Goal: Task Accomplishment & Management: Manage account settings

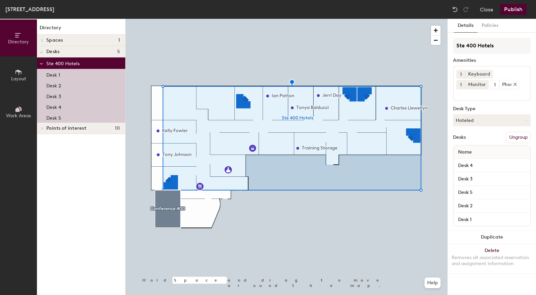
click at [510, 85] on div at bounding box center [513, 84] width 7 height 5
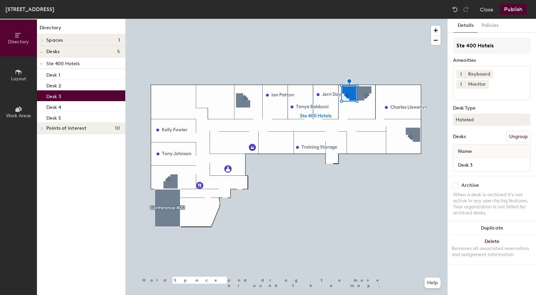
click at [172, 19] on div at bounding box center [287, 19] width 322 height 0
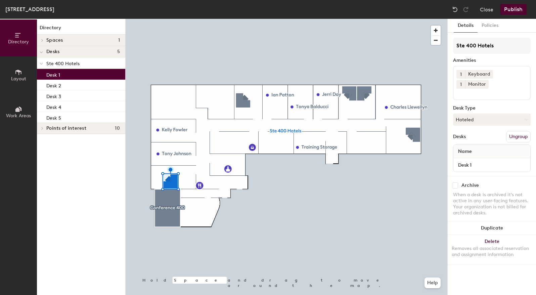
click at [312, 19] on div at bounding box center [287, 19] width 322 height 0
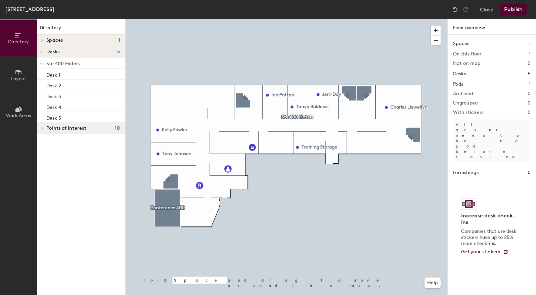
click at [520, 10] on button "Publish" at bounding box center [513, 9] width 27 height 11
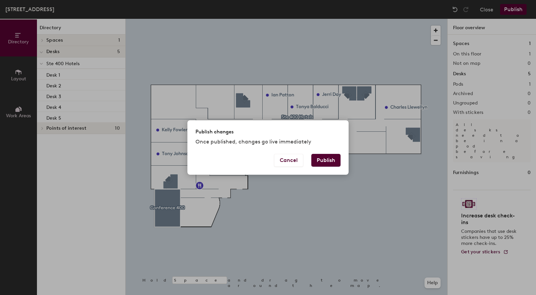
click at [332, 163] on button "Publish" at bounding box center [325, 160] width 29 height 13
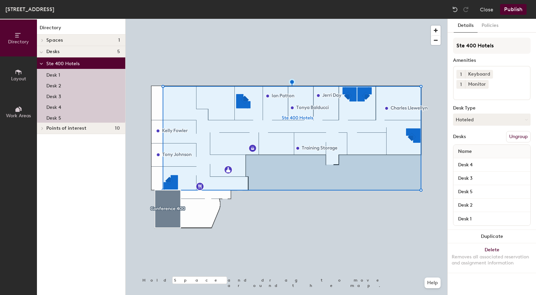
click at [517, 131] on button "Ungroup" at bounding box center [518, 136] width 25 height 11
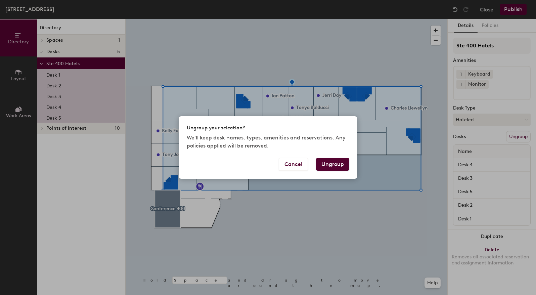
click at [331, 166] on button "Ungroup" at bounding box center [332, 164] width 33 height 13
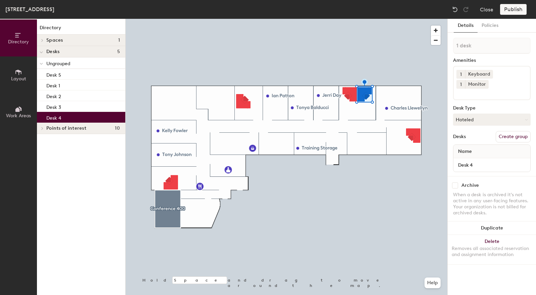
click at [526, 10] on div "Publish" at bounding box center [515, 9] width 31 height 11
click at [511, 10] on div "Publish" at bounding box center [515, 9] width 31 height 11
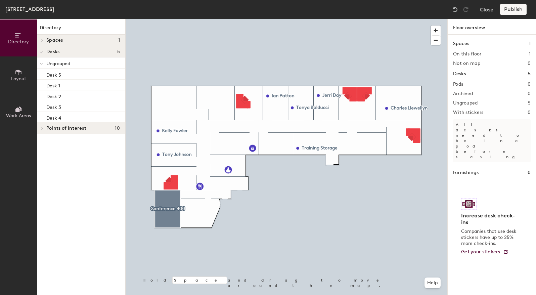
click at [414, 19] on div at bounding box center [287, 19] width 322 height 0
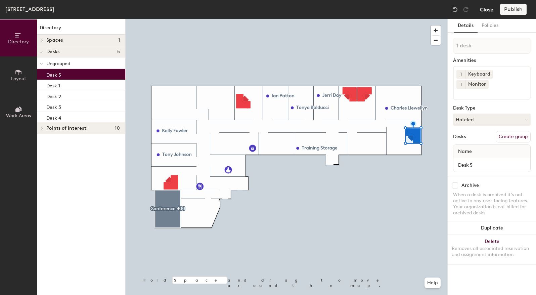
click at [490, 9] on button "Close" at bounding box center [486, 9] width 13 height 11
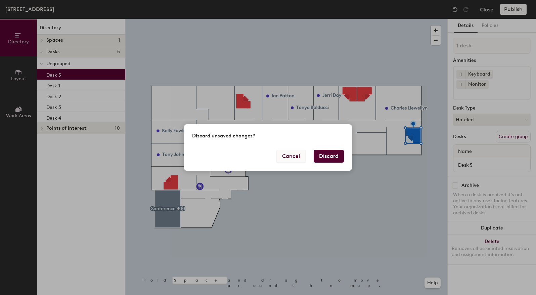
click at [290, 158] on button "Cancel" at bounding box center [290, 156] width 29 height 13
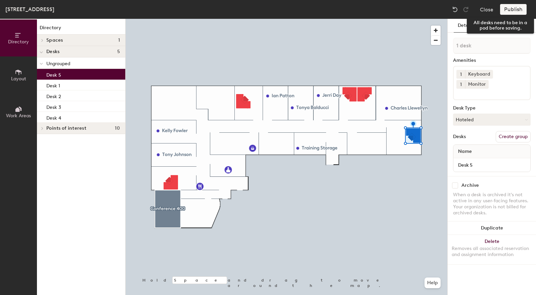
click at [518, 10] on div "Publish" at bounding box center [515, 9] width 31 height 11
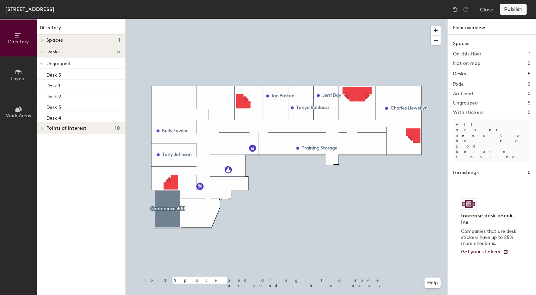
click at [487, 81] on div "Spaces 1 On this floor 1 Not on map 0 Desks 5 Pods 0 Archived 0 Ungrouped 5 Wit…" at bounding box center [492, 173] width 88 height 276
click at [454, 84] on h2 "Pods" at bounding box center [458, 84] width 10 height 5
click at [78, 74] on div "Desk 5" at bounding box center [81, 74] width 88 height 11
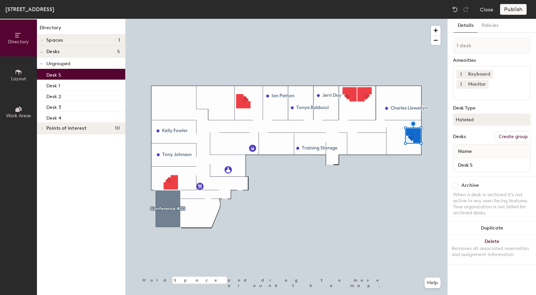
click at [505, 131] on button "Create group" at bounding box center [513, 136] width 35 height 11
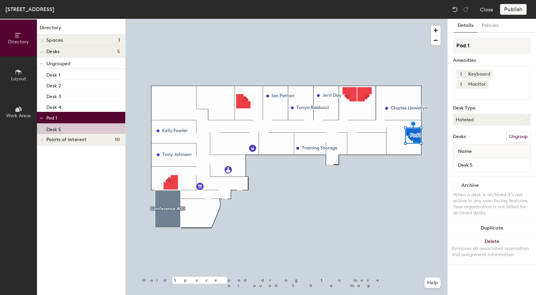
drag, startPoint x: 476, startPoint y: 44, endPoint x: 448, endPoint y: 49, distance: 28.7
click at [448, 49] on div "Details Policies Pod 1 Amenities 1 Keyboard 1 Monitor Desk Type Hoteled Desks U…" at bounding box center [492, 157] width 88 height 276
type input "Desk 5"
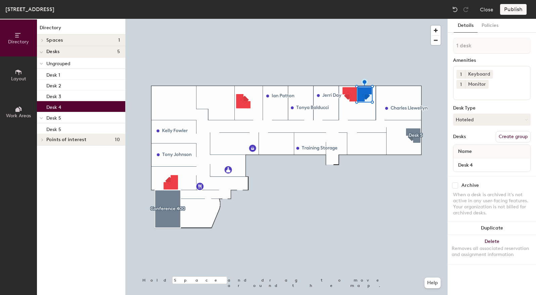
click at [500, 131] on button "Create group" at bounding box center [513, 136] width 35 height 11
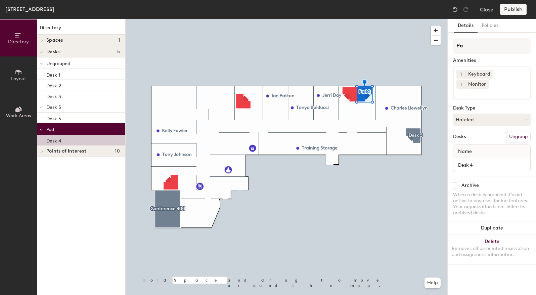
type input "P"
type input "Desk 4"
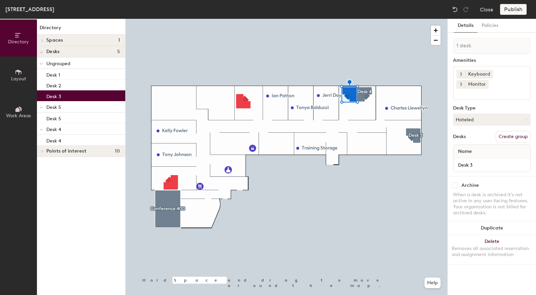
click at [520, 131] on button "Create group" at bounding box center [513, 136] width 35 height 11
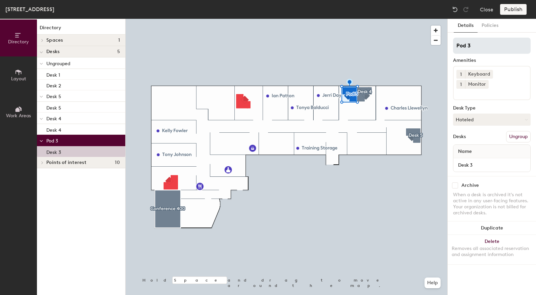
drag, startPoint x: 486, startPoint y: 43, endPoint x: 455, endPoint y: 44, distance: 30.6
click at [455, 44] on input "Pod 3" at bounding box center [492, 46] width 78 height 16
type input "Desk 3"
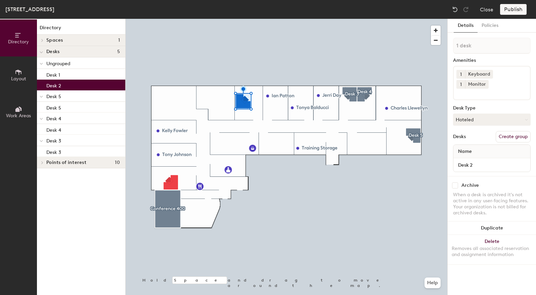
click at [513, 131] on button "Create group" at bounding box center [513, 136] width 35 height 11
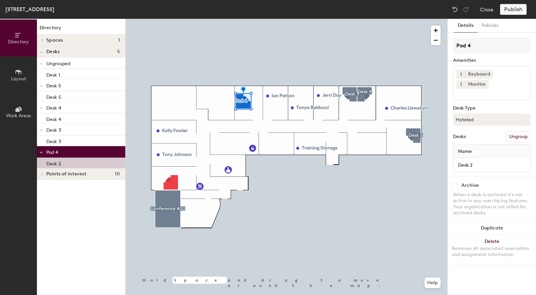
click at [445, 45] on div "Directory Layout Work Areas Directory Spaces 1 Conference 400 Desks 5 Ungrouped…" at bounding box center [268, 157] width 536 height 276
type input "Desk 2"
drag, startPoint x: 474, startPoint y: 45, endPoint x: 454, endPoint y: 140, distance: 97.4
click at [341, 19] on div at bounding box center [287, 19] width 322 height 0
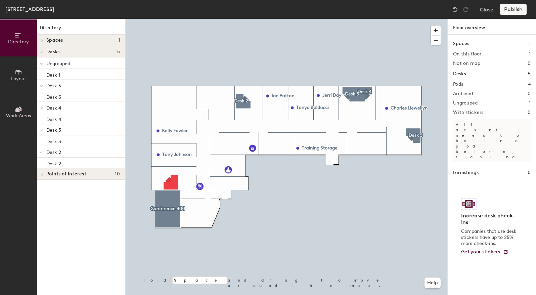
click at [169, 19] on div at bounding box center [287, 19] width 322 height 0
click at [174, 19] on div at bounding box center [287, 19] width 322 height 0
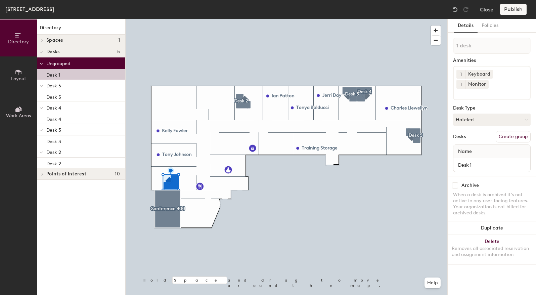
click at [518, 131] on button "Create group" at bounding box center [513, 136] width 35 height 11
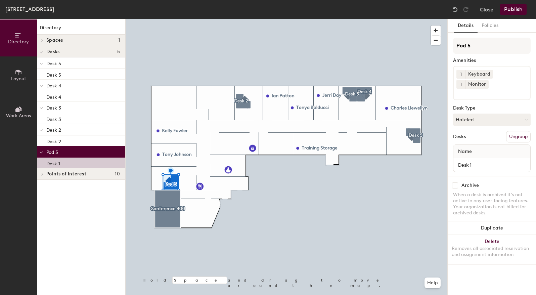
click at [441, 47] on div "Directory Layout Work Areas Directory Spaces 1 Conference 400 Desks 5 Desk 5 De…" at bounding box center [268, 157] width 536 height 276
type input "Desk 1"
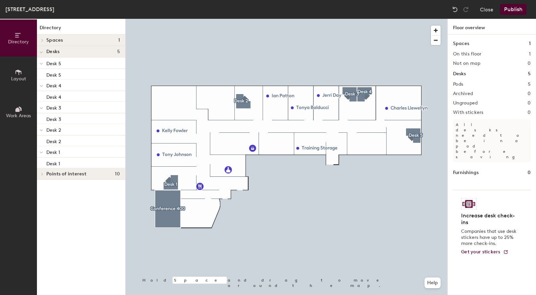
click at [520, 9] on button "Publish" at bounding box center [513, 9] width 27 height 11
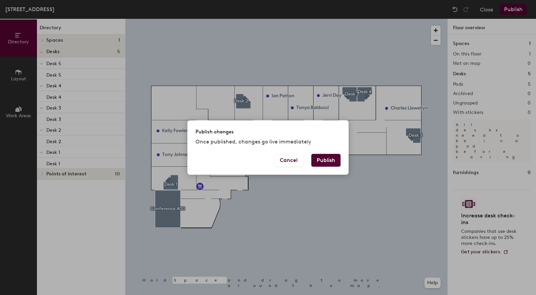
click at [328, 165] on button "Publish" at bounding box center [325, 160] width 29 height 13
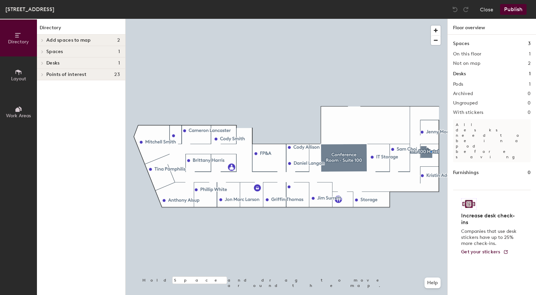
click at [430, 19] on div at bounding box center [287, 19] width 322 height 0
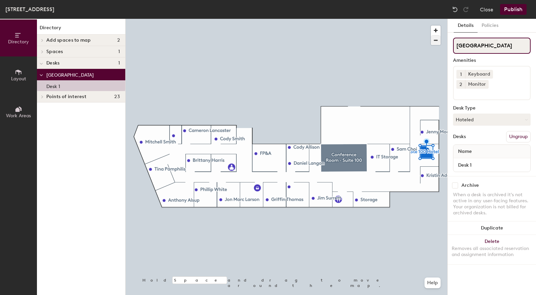
drag, startPoint x: 494, startPoint y: 43, endPoint x: 439, endPoint y: 43, distance: 54.4
click at [439, 43] on div "Directory Layout Work Areas Directory Add spaces to map 2 Mitchell Mitchell Spa…" at bounding box center [268, 157] width 536 height 276
type input "Desk 1"
click at [437, 59] on div "Directory Layout Work Areas Directory Add spaces to map 2 Mitchell Mitchell Spa…" at bounding box center [268, 157] width 536 height 276
type input "S"
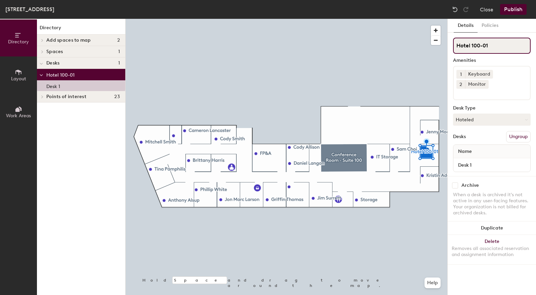
type input "Hotel 100-01"
click at [514, 6] on button "Publish" at bounding box center [513, 9] width 27 height 11
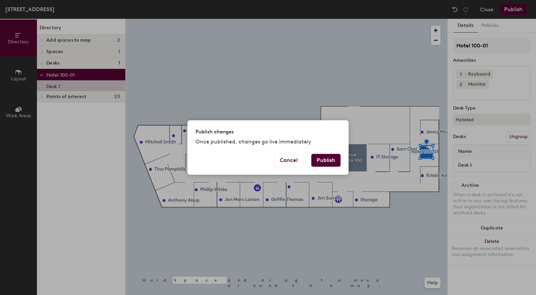
click at [330, 158] on button "Publish" at bounding box center [325, 160] width 29 height 13
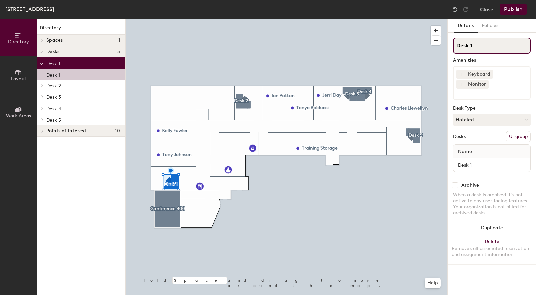
drag, startPoint x: 477, startPoint y: 47, endPoint x: 457, endPoint y: 47, distance: 19.5
click at [457, 47] on input "Desk 1" at bounding box center [492, 46] width 78 height 16
type input "Hotel 400-01"
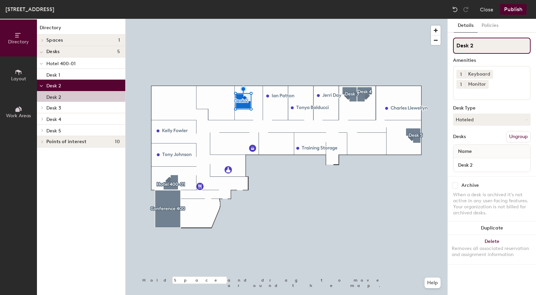
drag, startPoint x: 481, startPoint y: 46, endPoint x: 457, endPoint y: 47, distance: 23.2
click at [457, 47] on input "Desk 2" at bounding box center [492, 46] width 78 height 16
type input "Hotel 400-02"
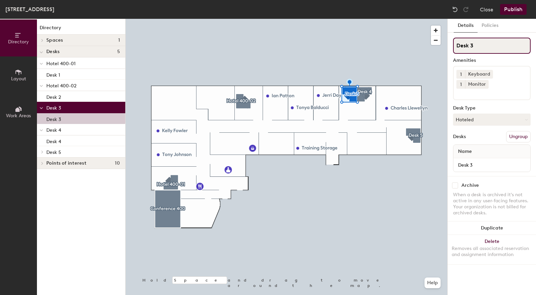
click at [447, 46] on div "Directory Layout Work Areas Directory Spaces 1 Conference 400 Desks 5 Hotel 400…" at bounding box center [268, 157] width 536 height 276
type input "Hotel 400-03"
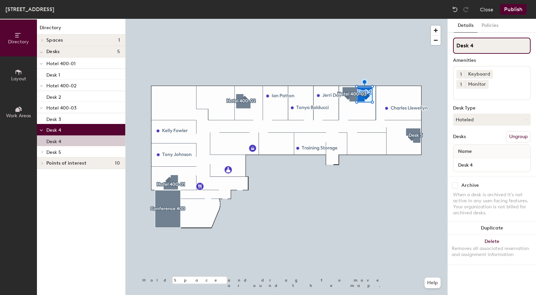
drag, startPoint x: 482, startPoint y: 48, endPoint x: 453, endPoint y: 49, distance: 28.6
click at [453, 49] on input "Desk 4" at bounding box center [492, 46] width 78 height 16
type input "Hotel 400-04"
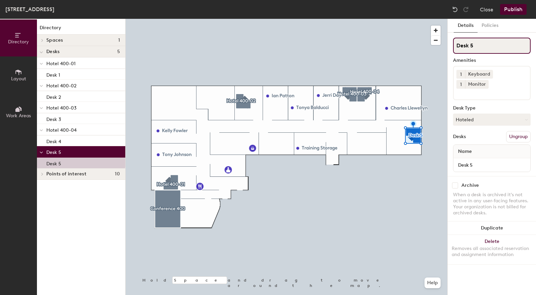
drag, startPoint x: 459, startPoint y: 43, endPoint x: 443, endPoint y: 43, distance: 16.1
click at [443, 43] on div "Directory Layout Work Areas Directory Spaces 1 Conference 400 Desks 5 Hotel 400…" at bounding box center [268, 157] width 536 height 276
type input "Hotel 400-05"
click at [509, 9] on button "Publish" at bounding box center [513, 9] width 27 height 11
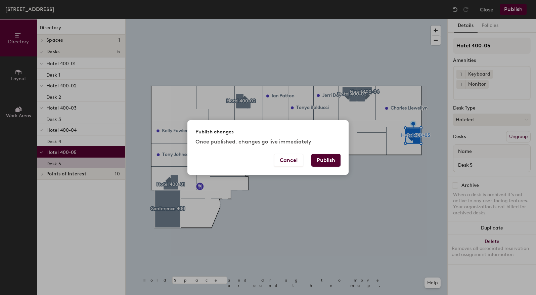
click at [331, 158] on button "Publish" at bounding box center [325, 160] width 29 height 13
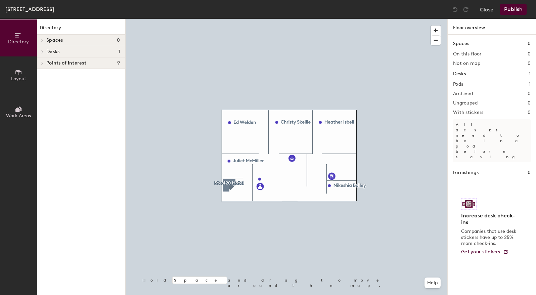
click at [41, 51] on icon at bounding box center [42, 51] width 3 height 3
click at [50, 62] on span "[GEOGRAPHIC_DATA]" at bounding box center [69, 64] width 47 height 6
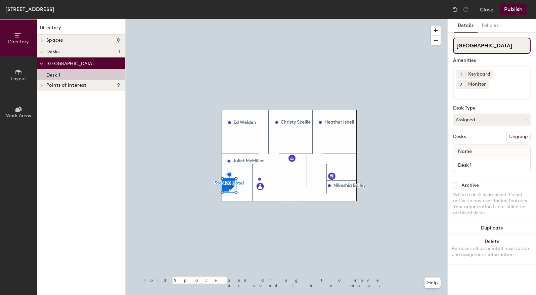
drag, startPoint x: 493, startPoint y: 45, endPoint x: 449, endPoint y: 47, distance: 44.0
click at [451, 46] on div "Details Policies Ste 420 Hotel Amenities 1 Keyboard 2 Monitor Desk Type Assigne…" at bounding box center [492, 157] width 88 height 276
type input "Hotel 420-01"
click at [516, 9] on button "Publish" at bounding box center [513, 9] width 27 height 11
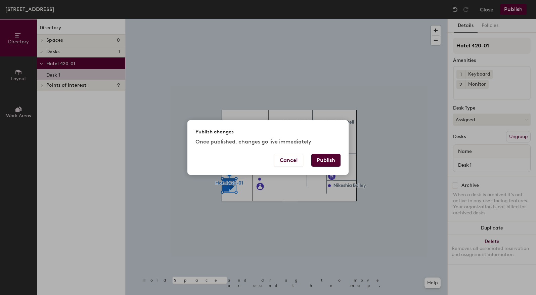
click at [323, 158] on button "Publish" at bounding box center [325, 160] width 29 height 13
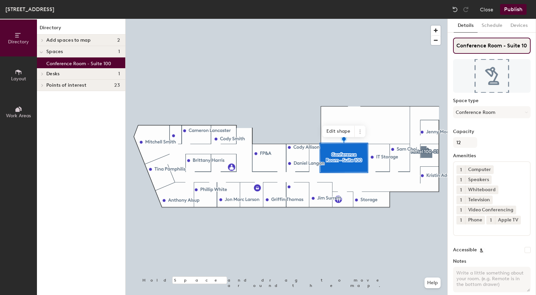
click at [486, 46] on input "Conference Room - Suite 100" at bounding box center [492, 46] width 78 height 16
drag, startPoint x: 488, startPoint y: 44, endPoint x: 537, endPoint y: 42, distance: 48.4
click at [536, 42] on html "Skip navigation Schedule Office People Analytics Visits Deliveries Services Man…" at bounding box center [268, 147] width 536 height 295
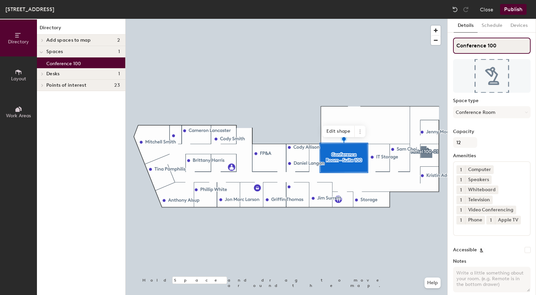
type input "Conference 100"
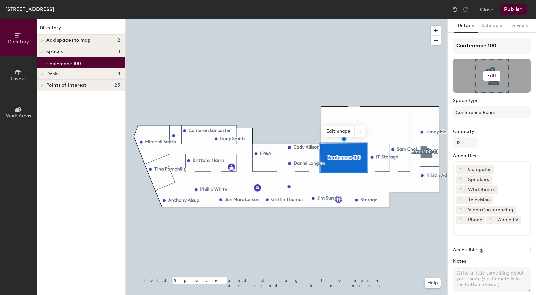
click at [490, 74] on h6 "Edit" at bounding box center [491, 75] width 9 height 5
click at [466, 95] on input "file" at bounding box center [497, 95] width 77 height 10
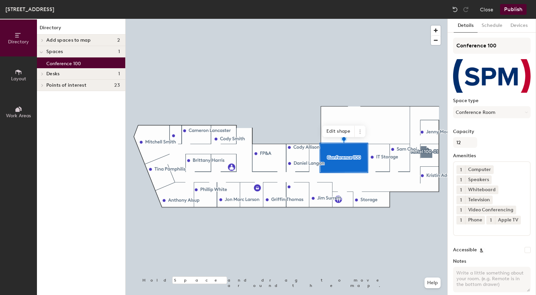
click at [516, 7] on button "Publish" at bounding box center [513, 9] width 27 height 11
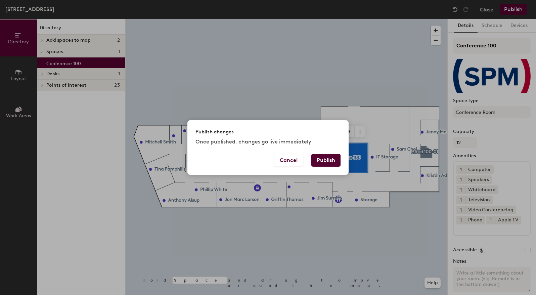
click at [332, 161] on button "Publish" at bounding box center [325, 160] width 29 height 13
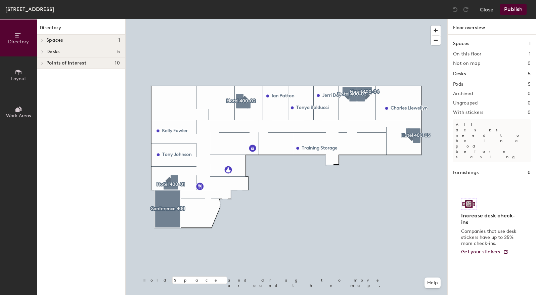
click at [167, 19] on div at bounding box center [287, 19] width 322 height 0
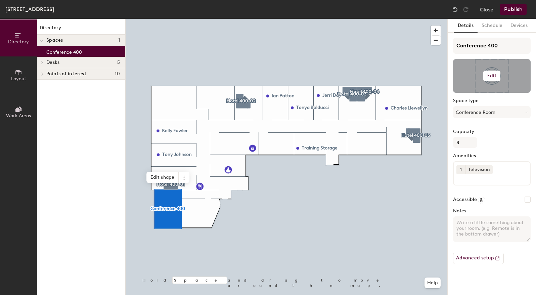
click at [492, 76] on h6 "Edit" at bounding box center [491, 75] width 9 height 5
click at [472, 93] on input "file" at bounding box center [497, 95] width 77 height 10
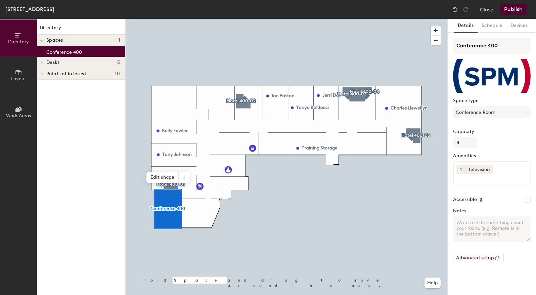
click at [516, 11] on button "Publish" at bounding box center [513, 9] width 27 height 11
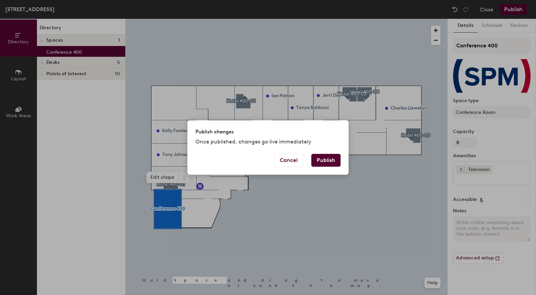
click at [330, 158] on button "Publish" at bounding box center [325, 160] width 29 height 13
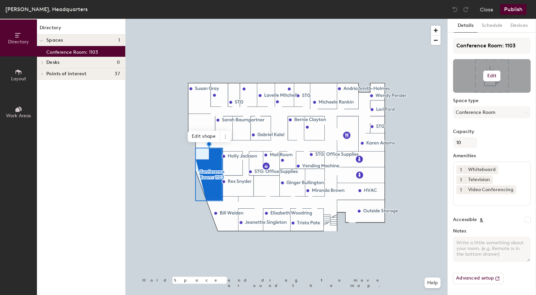
click at [487, 83] on div at bounding box center [492, 76] width 78 height 34
click at [491, 75] on h6 "Edit" at bounding box center [491, 75] width 9 height 5
click at [469, 94] on input "file" at bounding box center [497, 95] width 77 height 10
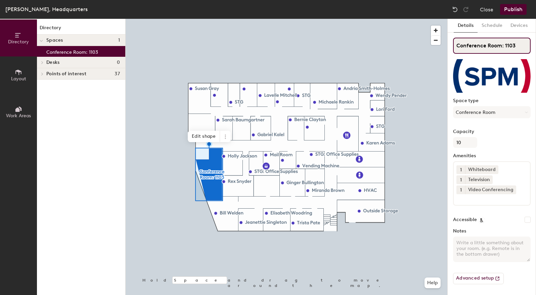
click at [504, 48] on input "Conference Room: 1103" at bounding box center [492, 46] width 78 height 16
drag, startPoint x: 505, startPoint y: 48, endPoint x: 488, endPoint y: 48, distance: 17.1
click at [488, 48] on input "Conference Room: 1103" at bounding box center [492, 46] width 78 height 16
type input "Conference 1103"
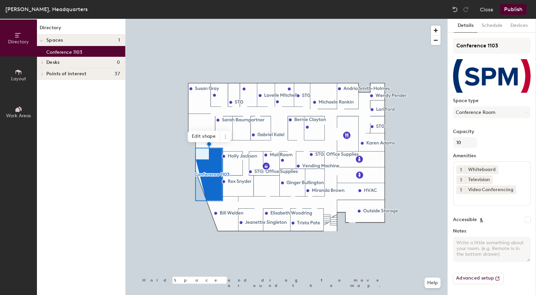
click at [511, 7] on button "Publish" at bounding box center [513, 9] width 27 height 11
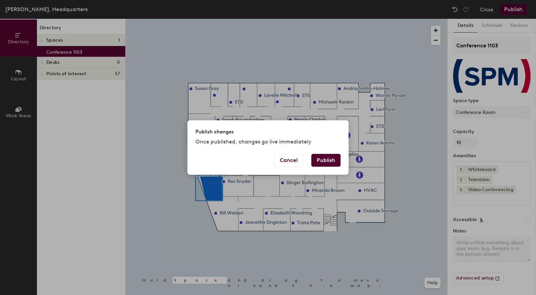
click at [325, 158] on button "Publish" at bounding box center [325, 160] width 29 height 13
